Goal: Information Seeking & Learning: Learn about a topic

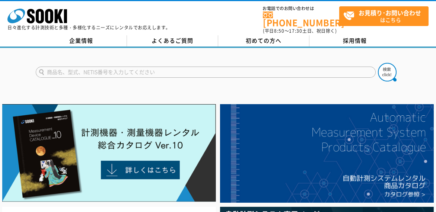
click at [117, 67] on input "text" at bounding box center [206, 72] width 340 height 11
type input "b"
type input "防犯カメラ"
click at [378, 63] on button at bounding box center [387, 72] width 19 height 19
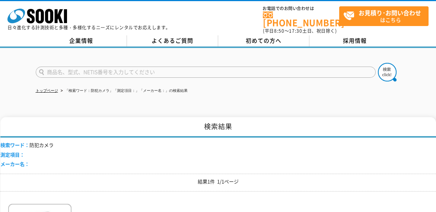
click at [76, 68] on input "text" at bounding box center [206, 72] width 340 height 11
type input "現場事務所　カメラ"
click at [378, 63] on button at bounding box center [387, 72] width 19 height 19
click at [126, 70] on input "text" at bounding box center [206, 72] width 340 height 11
type input "商品名、型式、NETIS番号を入力してください"
